Goal: Use online tool/utility: Utilize a website feature to perform a specific function

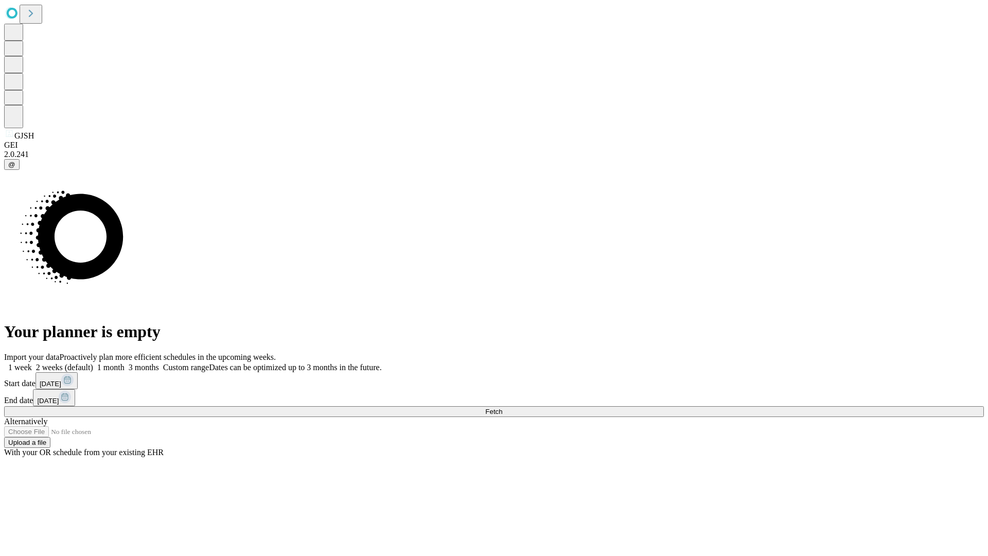
click at [502, 407] on span "Fetch" at bounding box center [493, 411] width 17 height 8
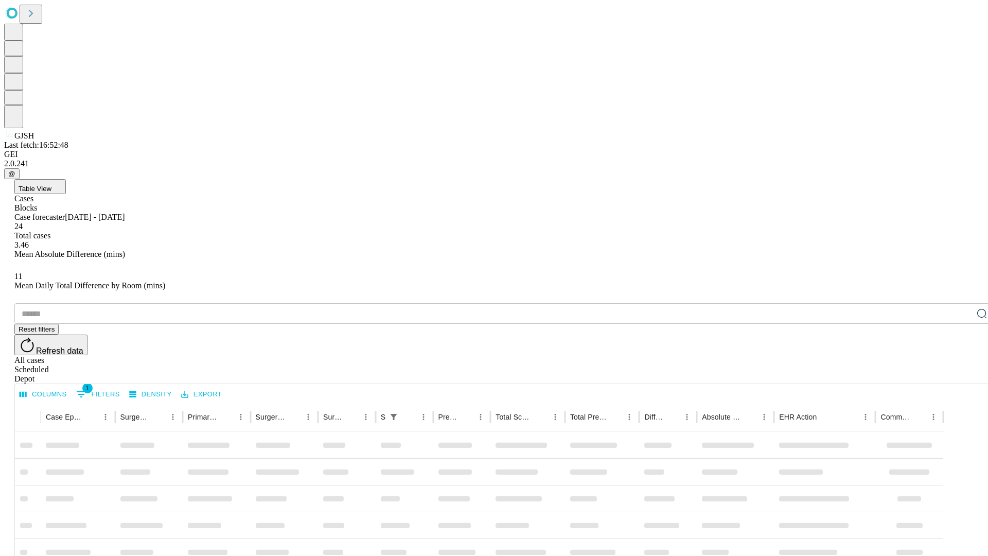
click at [51, 185] on span "Table View" at bounding box center [35, 189] width 33 height 8
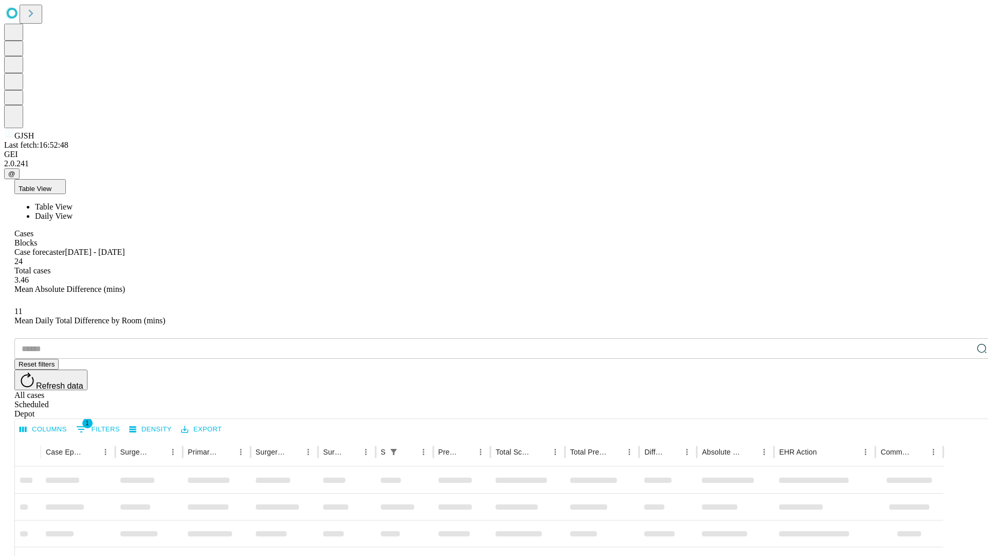
click at [73, 211] on span "Daily View" at bounding box center [54, 215] width 38 height 9
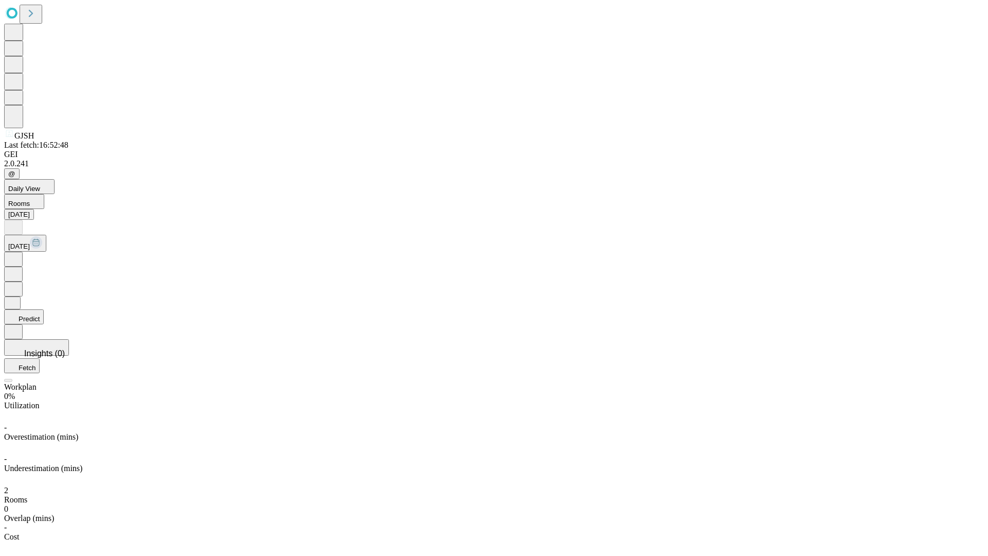
click at [44, 309] on button "Predict" at bounding box center [24, 316] width 40 height 15
